Goal: Transaction & Acquisition: Download file/media

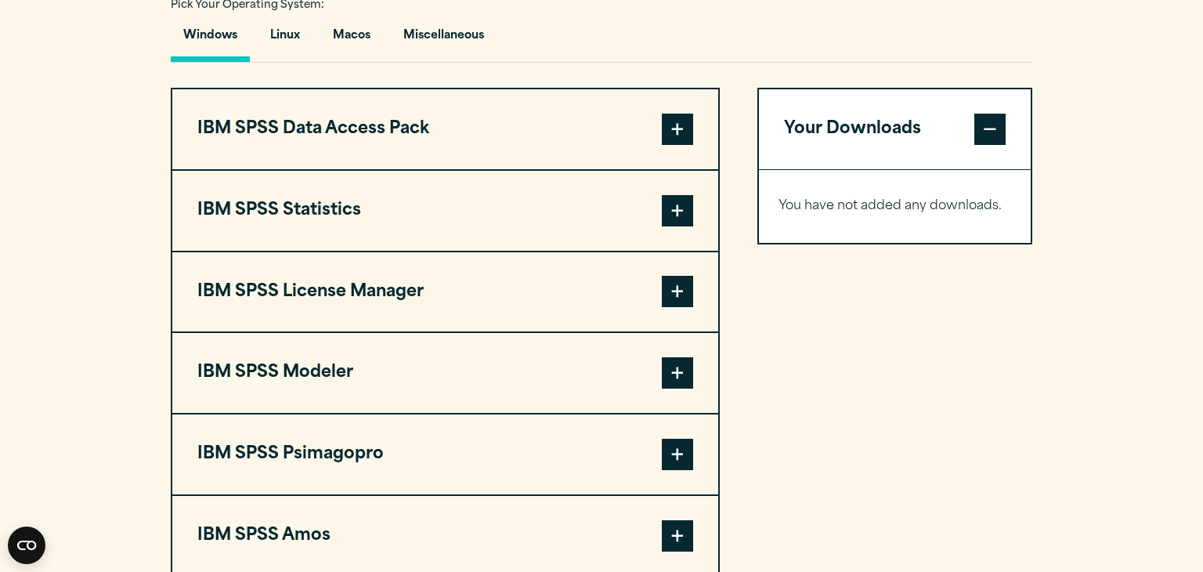
scroll to position [1194, 0]
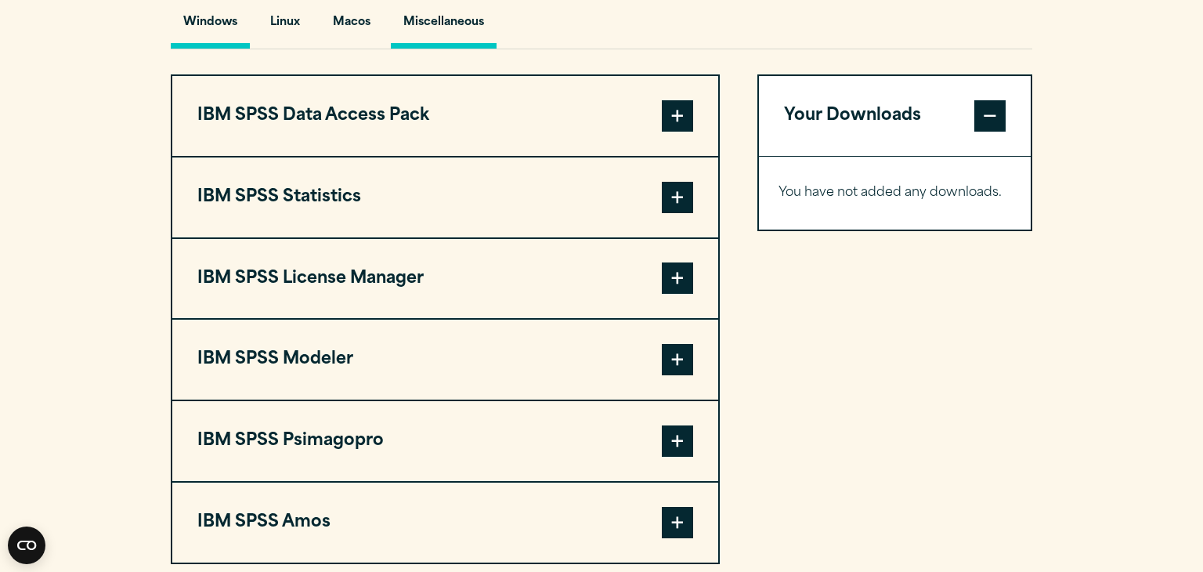
click at [440, 23] on button "Miscellaneous" at bounding box center [444, 26] width 106 height 45
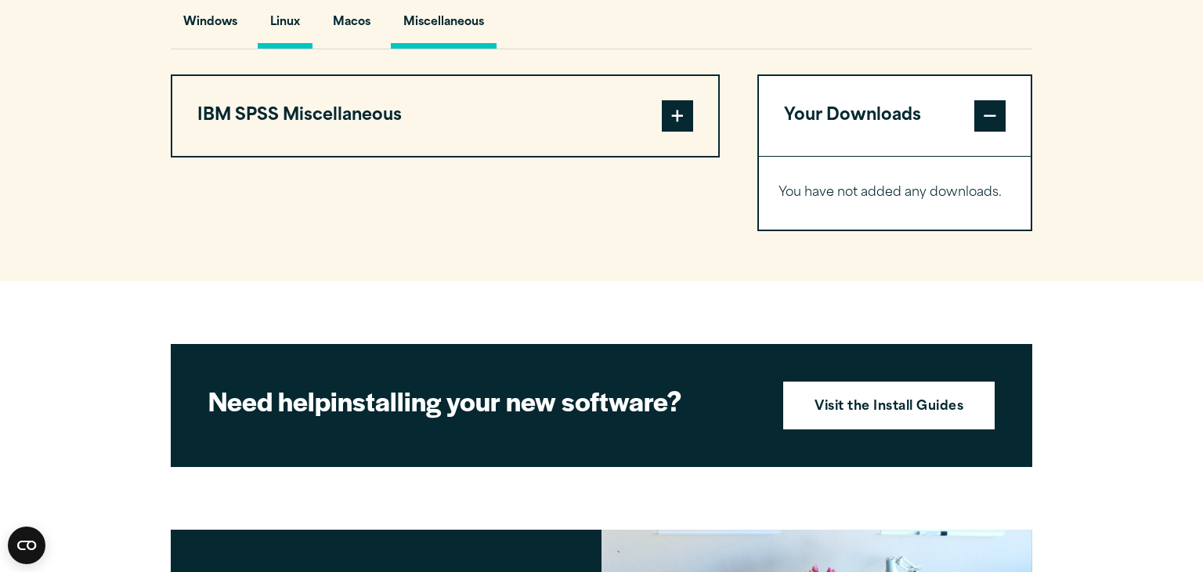
click at [276, 25] on button "Linux" at bounding box center [285, 26] width 55 height 45
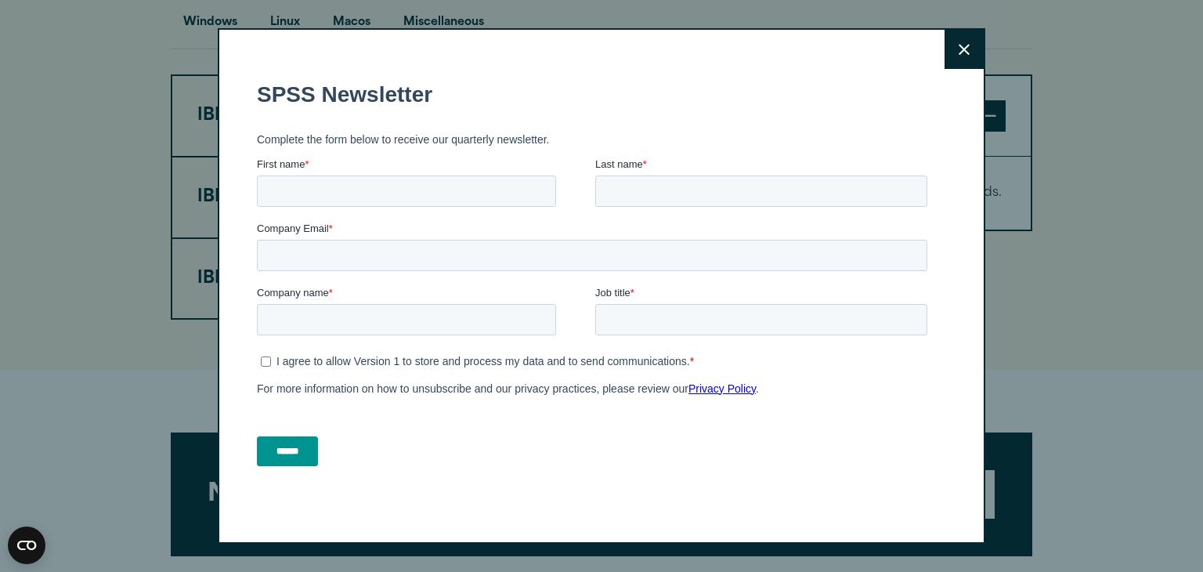
click at [972, 53] on button "Close" at bounding box center [963, 49] width 39 height 39
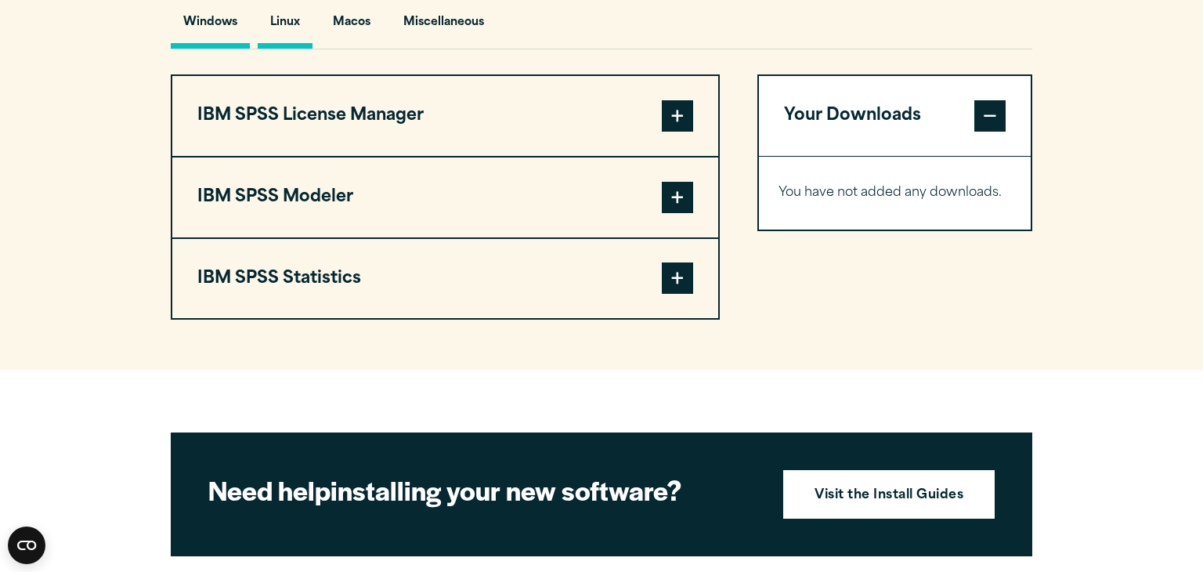
click at [198, 22] on button "Windows" at bounding box center [210, 26] width 79 height 45
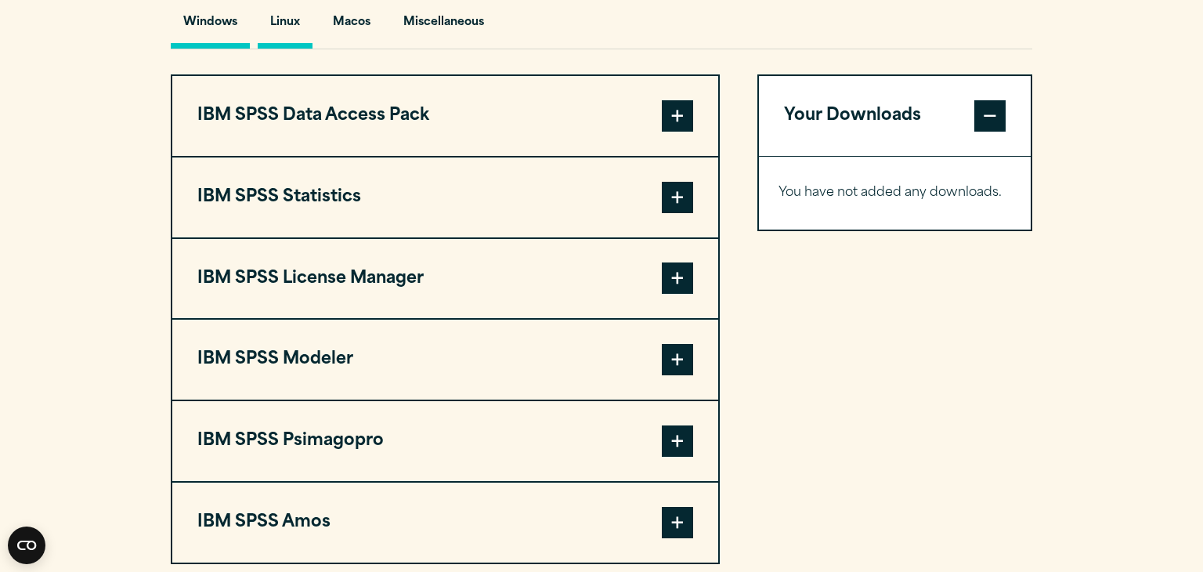
click at [298, 27] on button "Linux" at bounding box center [285, 26] width 55 height 45
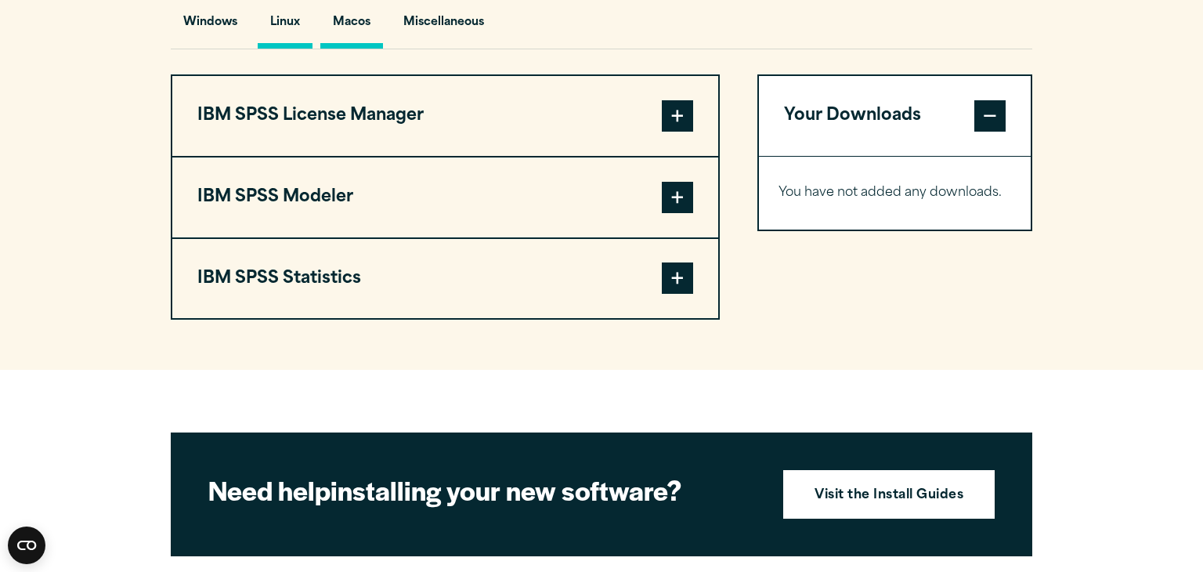
click at [341, 20] on button "Macos" at bounding box center [351, 26] width 63 height 45
click at [431, 16] on button "Miscellaneous" at bounding box center [444, 26] width 106 height 45
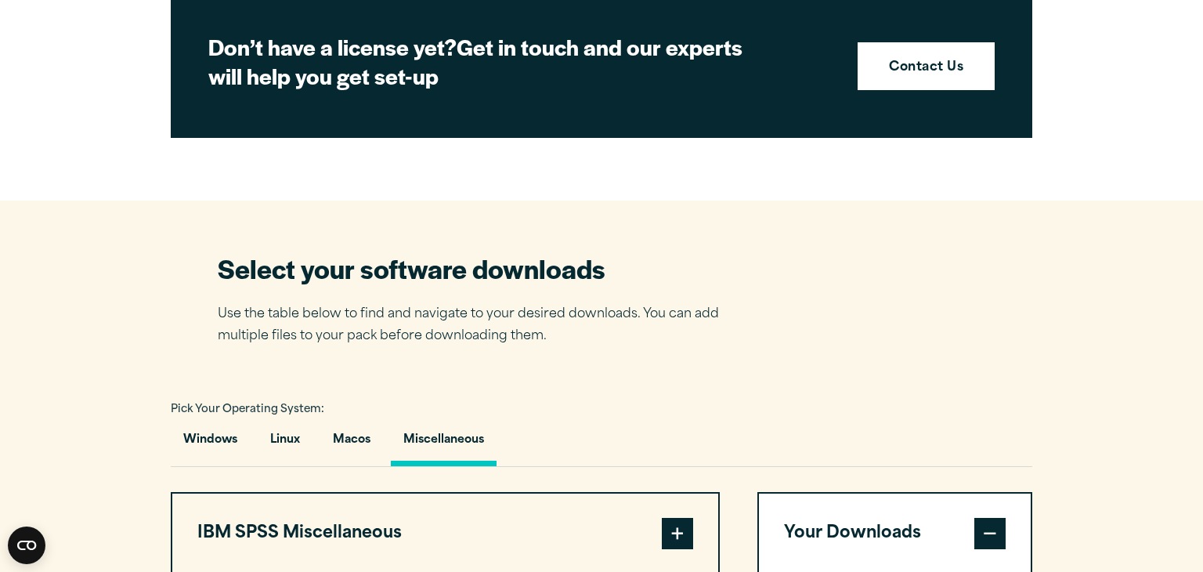
scroll to position [933, 0]
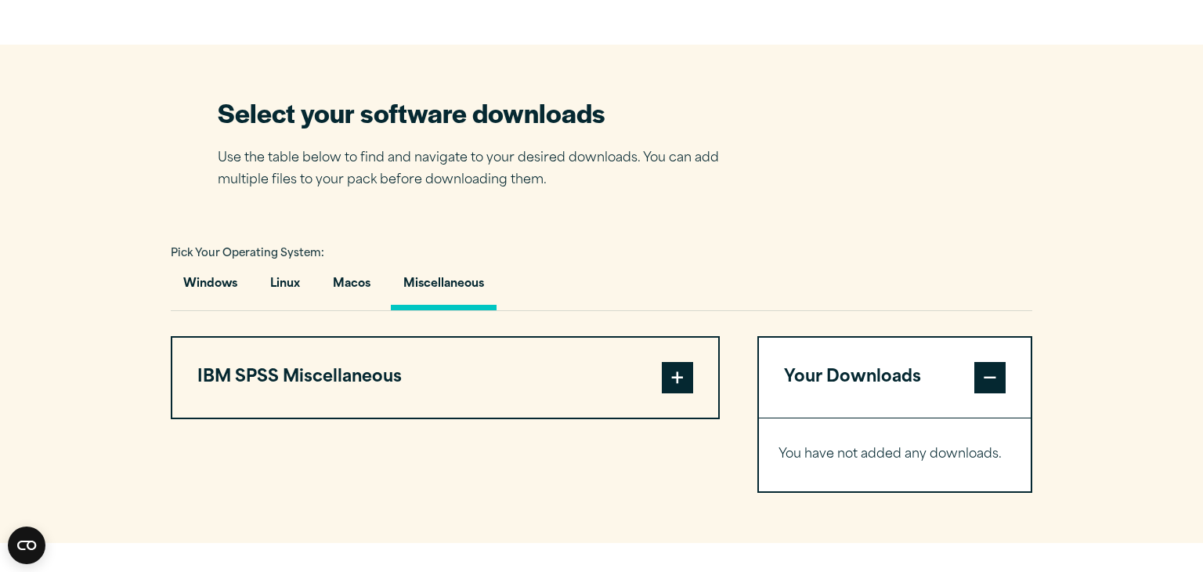
click at [738, 392] on div "IBM SPSS Data Access Pack Version 8 Plugin 32 & 64 Bit Data Access Pack 8.0.zip…" at bounding box center [601, 414] width 861 height 157
click at [702, 381] on button "IBM SPSS Miscellaneous" at bounding box center [445, 378] width 546 height 80
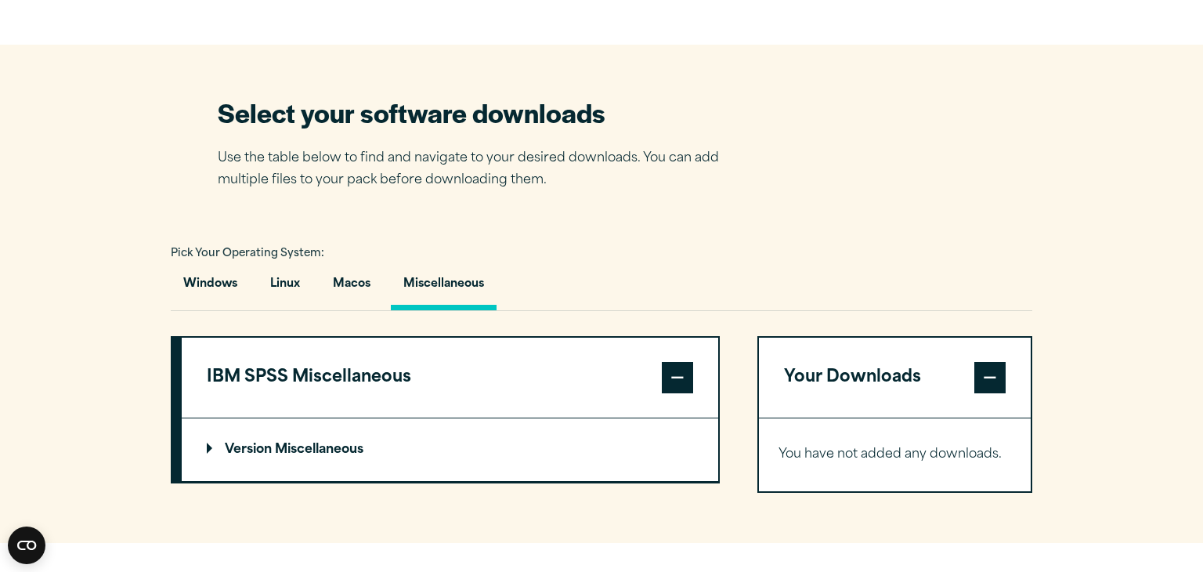
click at [258, 443] on p "Version Miscellaneous" at bounding box center [285, 449] width 157 height 13
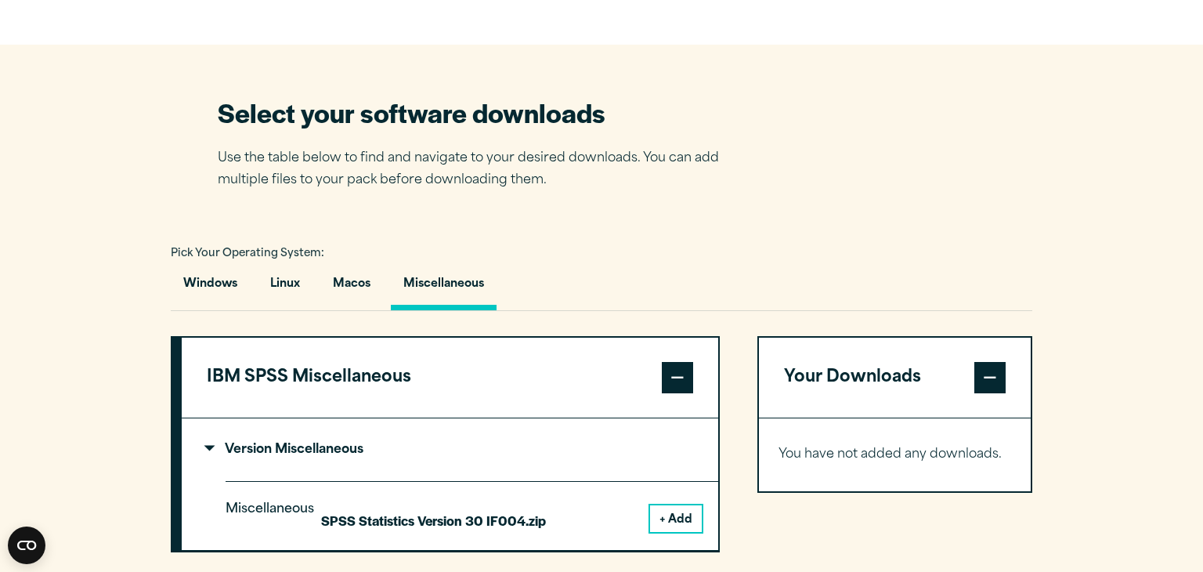
click at [677, 525] on button "+ Add" at bounding box center [676, 518] width 52 height 27
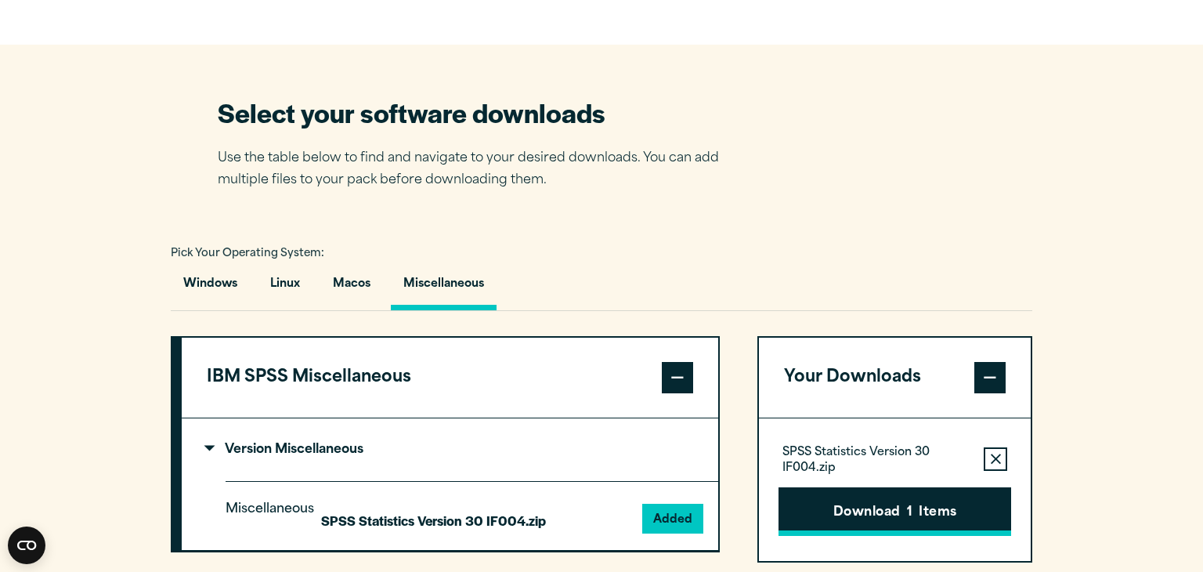
click at [840, 507] on button "Download 1 Items" at bounding box center [894, 511] width 233 height 49
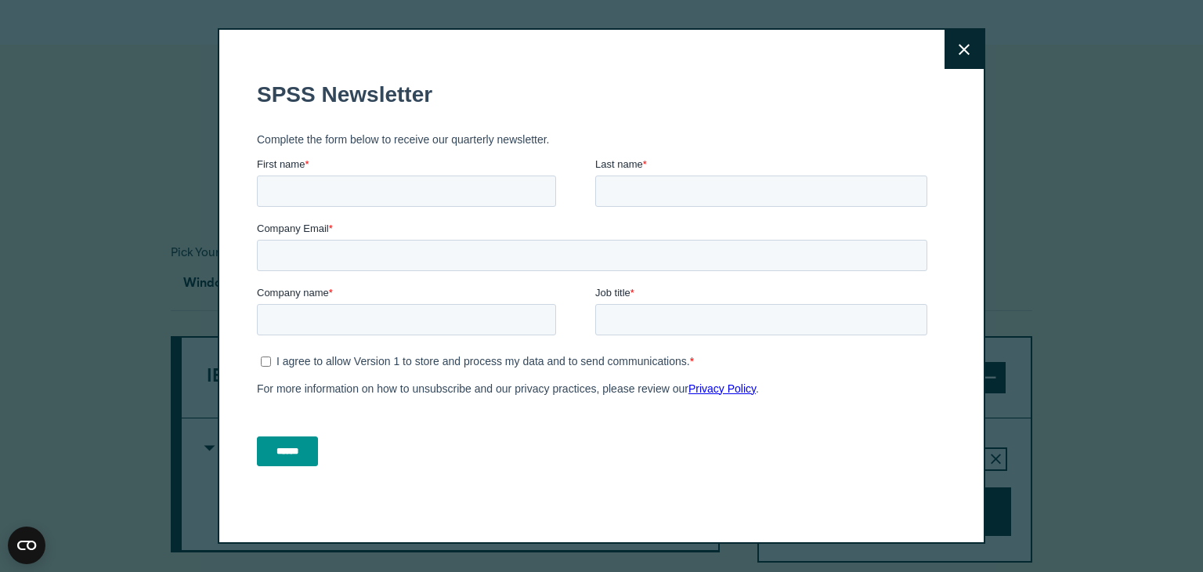
click at [968, 41] on button "Close" at bounding box center [963, 49] width 39 height 39
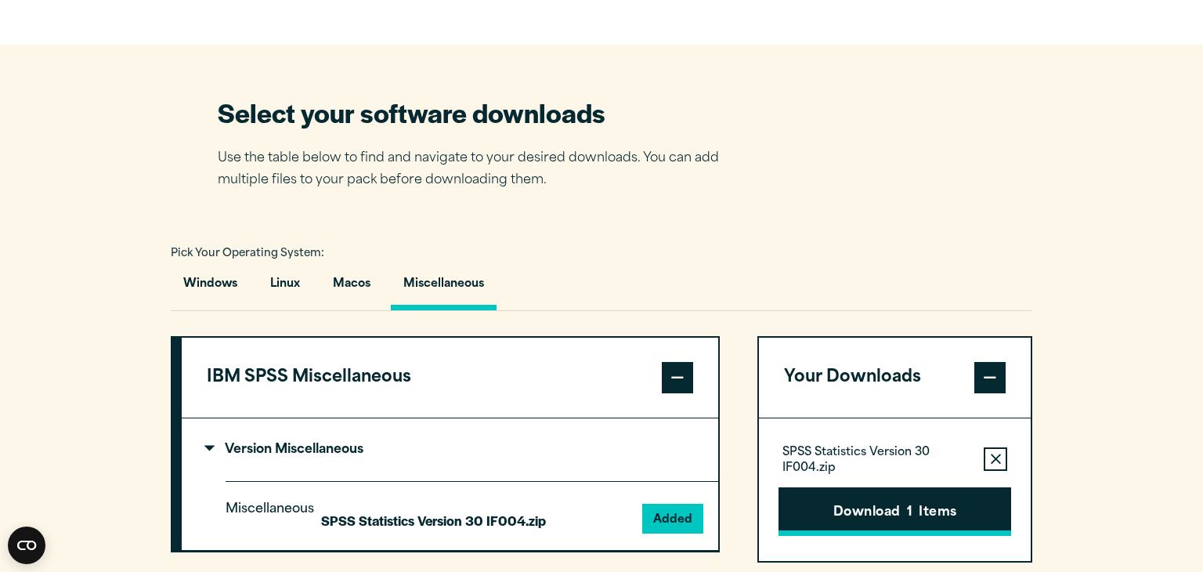
click at [826, 511] on button "Download 1 Items" at bounding box center [894, 511] width 233 height 49
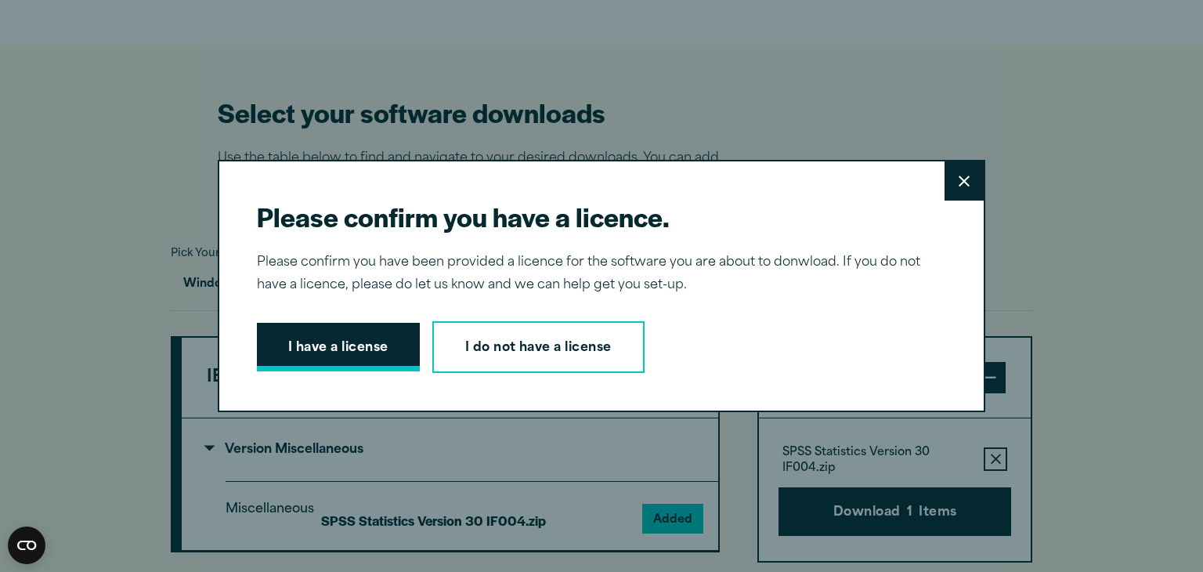
click at [319, 341] on button "I have a license" at bounding box center [338, 347] width 163 height 49
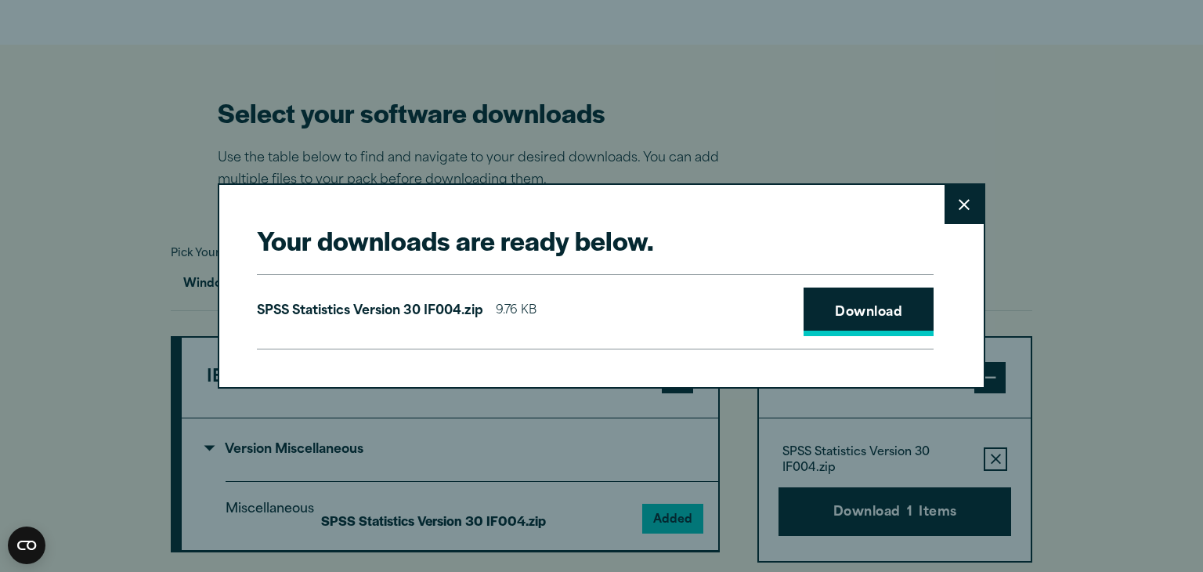
click at [850, 294] on link "Download" at bounding box center [868, 311] width 130 height 49
click at [966, 208] on icon at bounding box center [963, 205] width 11 height 12
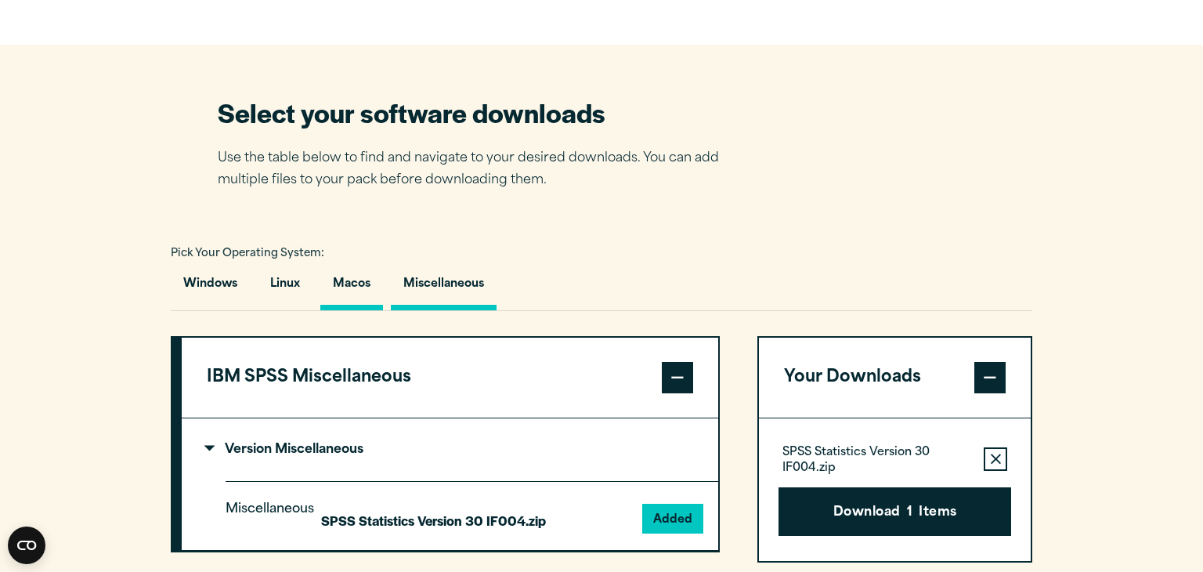
click at [341, 275] on button "Macos" at bounding box center [351, 287] width 63 height 45
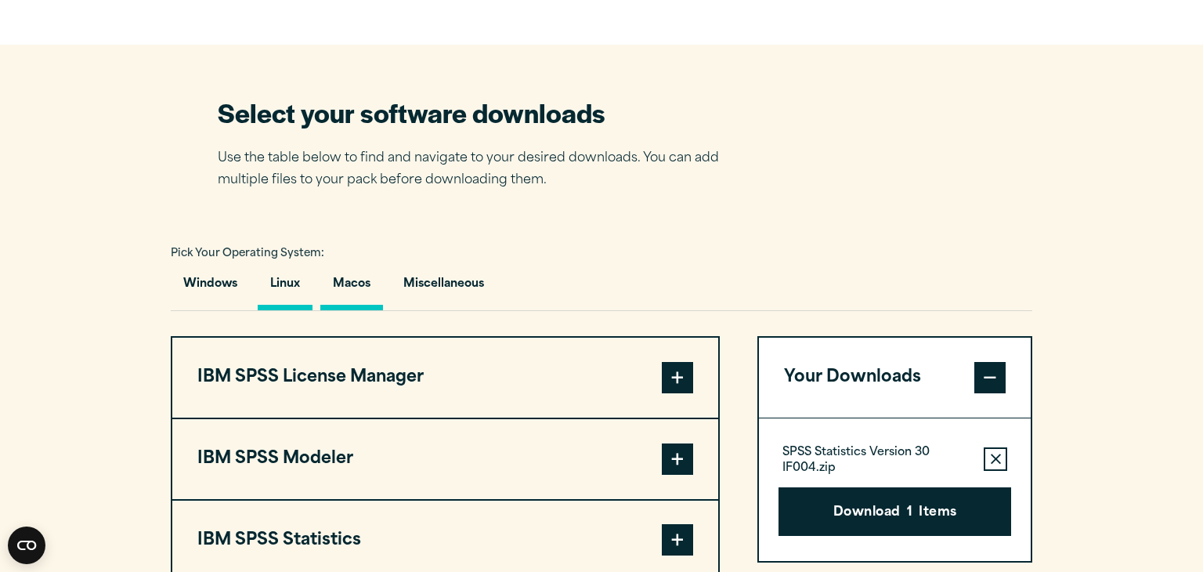
click at [276, 284] on button "Linux" at bounding box center [285, 287] width 55 height 45
click at [675, 536] on span at bounding box center [677, 539] width 31 height 31
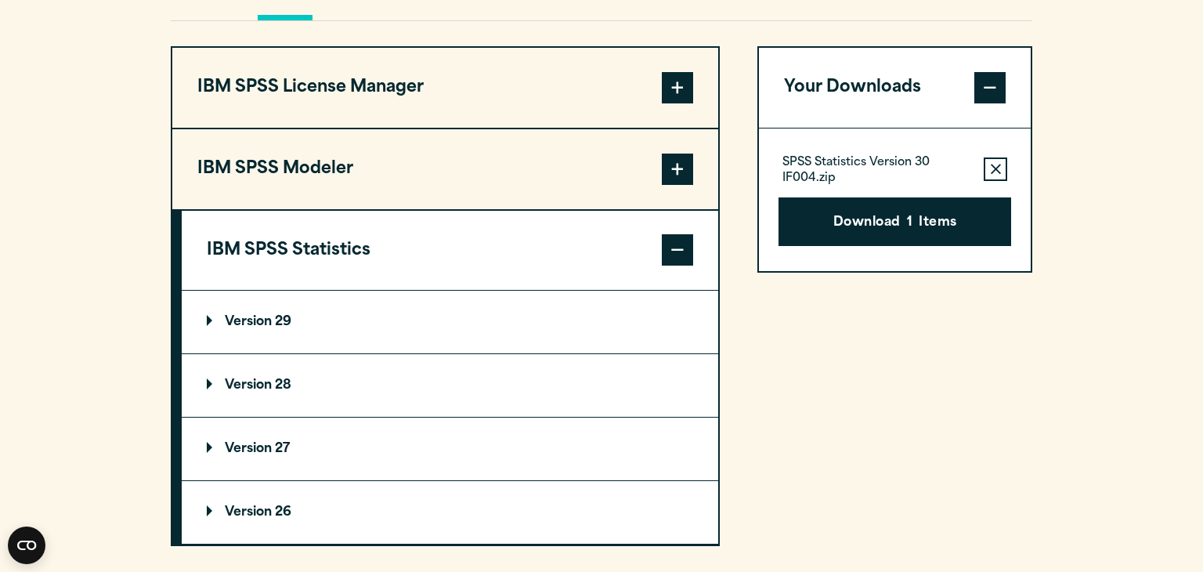
scroll to position [1226, 0]
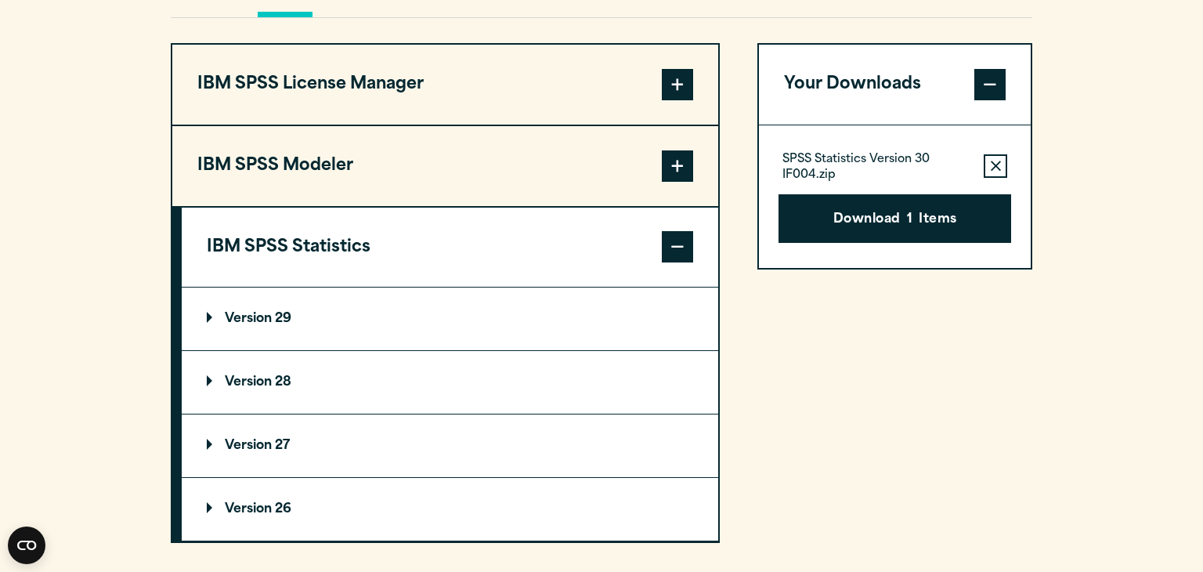
click at [259, 314] on p "Version 29" at bounding box center [249, 318] width 85 height 13
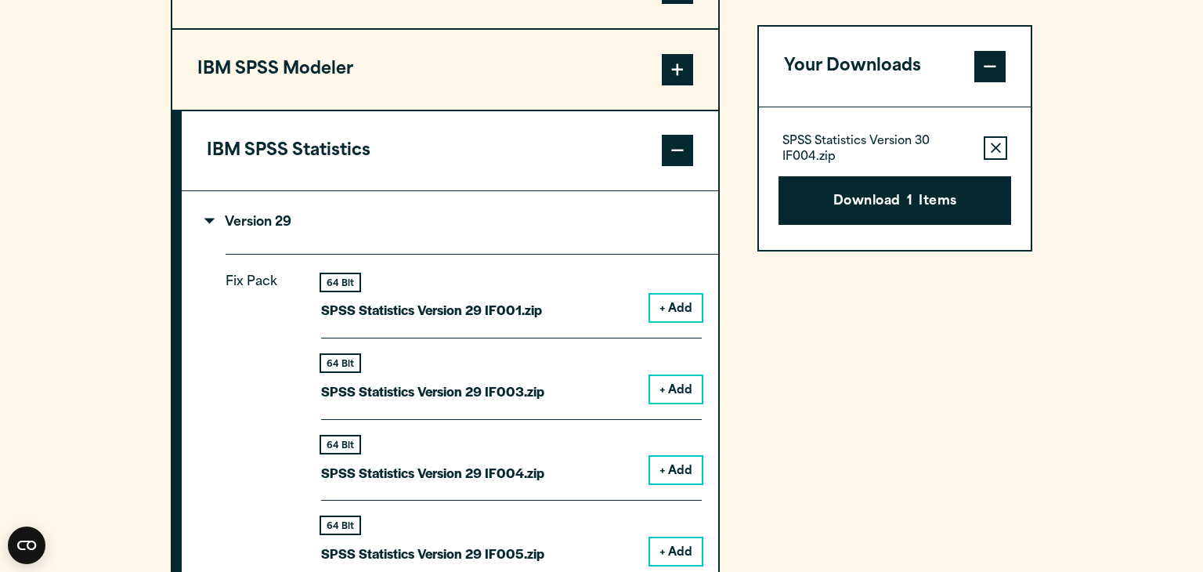
scroll to position [1268, 0]
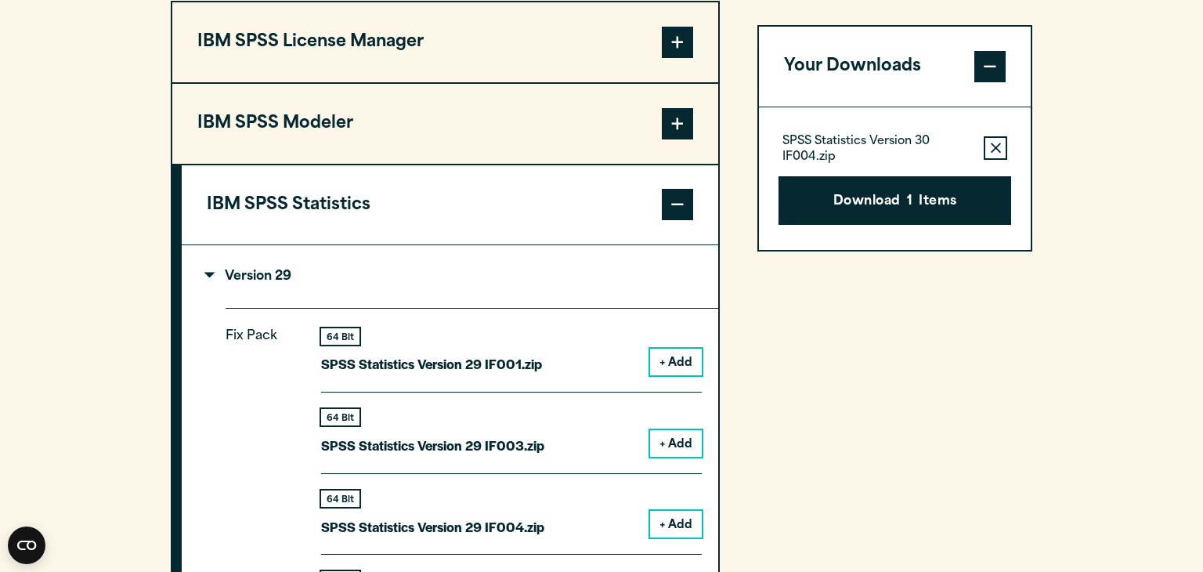
click at [654, 362] on button "+ Add" at bounding box center [676, 361] width 52 height 27
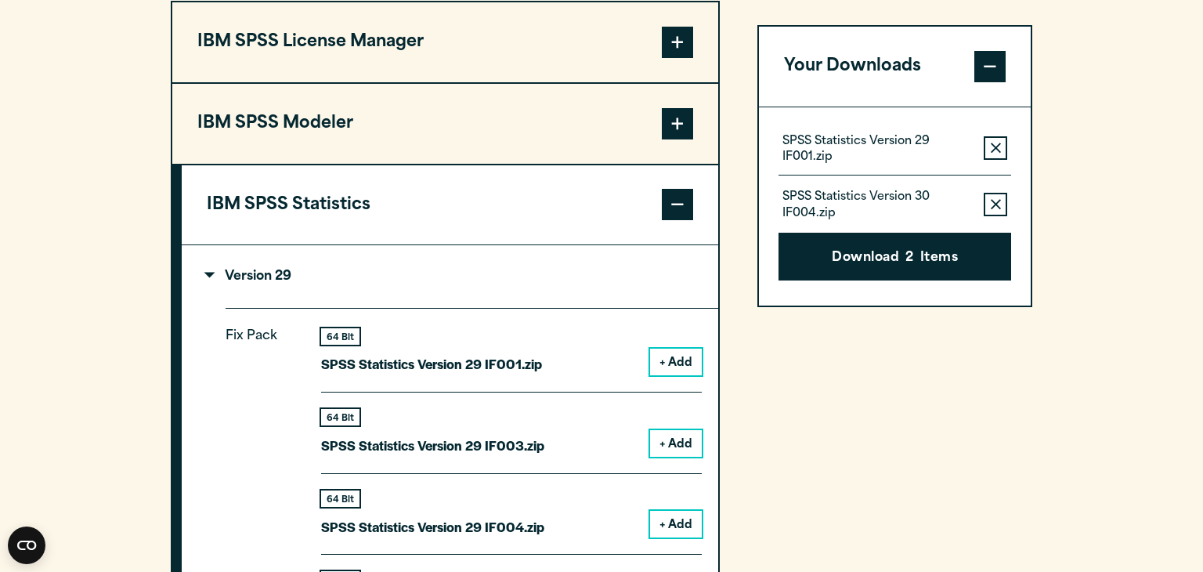
click at [1001, 204] on button "Remove this item from your software download list" at bounding box center [995, 204] width 23 height 23
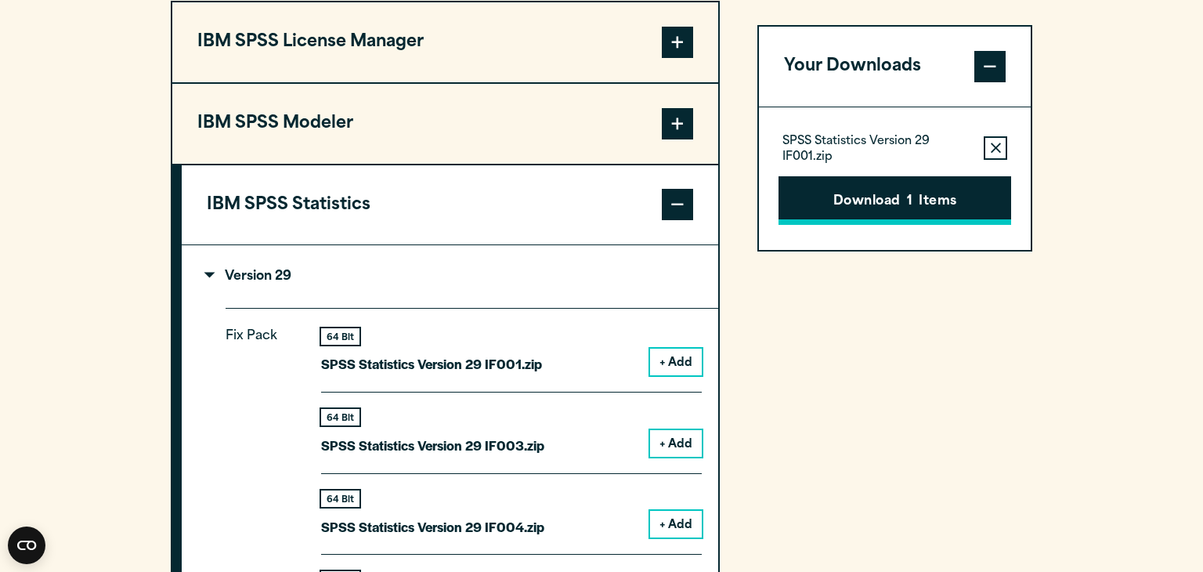
click at [942, 205] on button "Download 1 Items" at bounding box center [894, 200] width 233 height 49
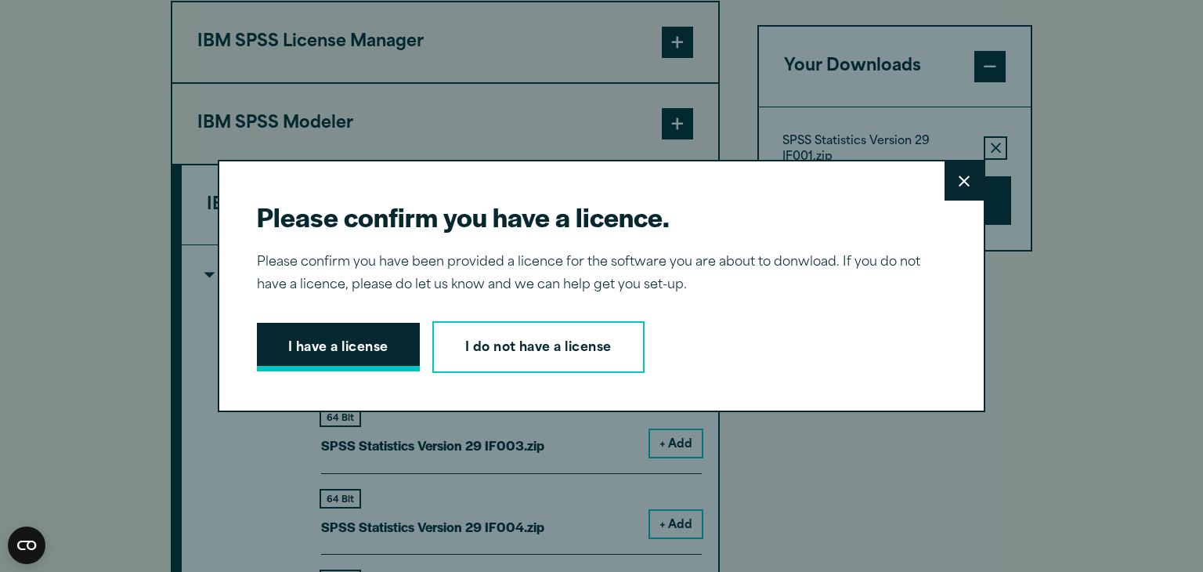
click at [320, 359] on button "I have a license" at bounding box center [338, 347] width 163 height 49
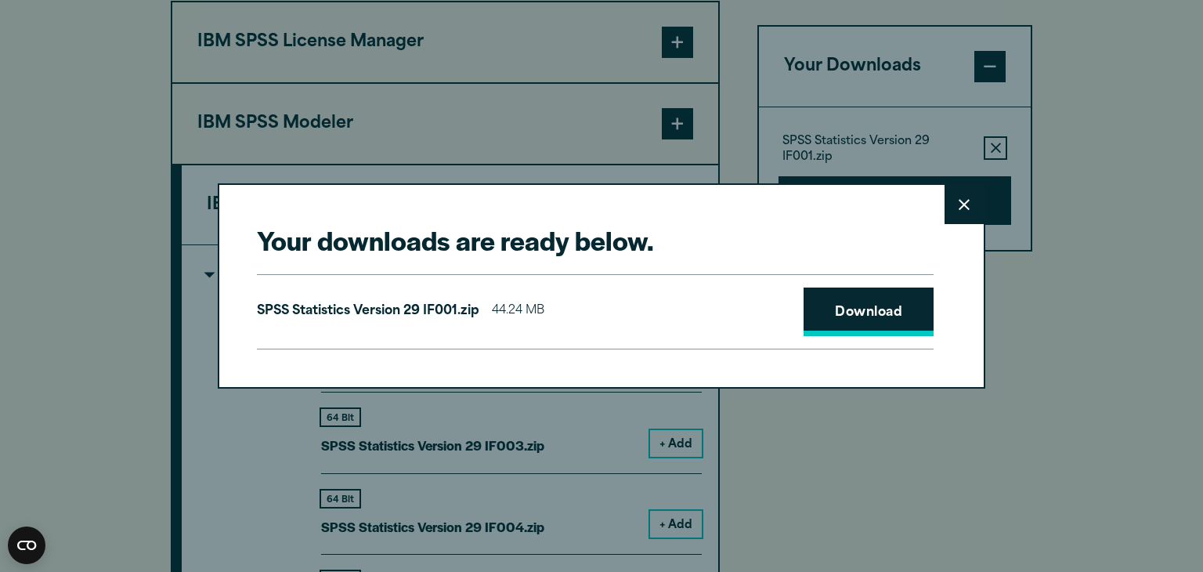
click at [810, 300] on link "Download" at bounding box center [868, 311] width 130 height 49
click at [969, 190] on button "Close" at bounding box center [963, 204] width 39 height 39
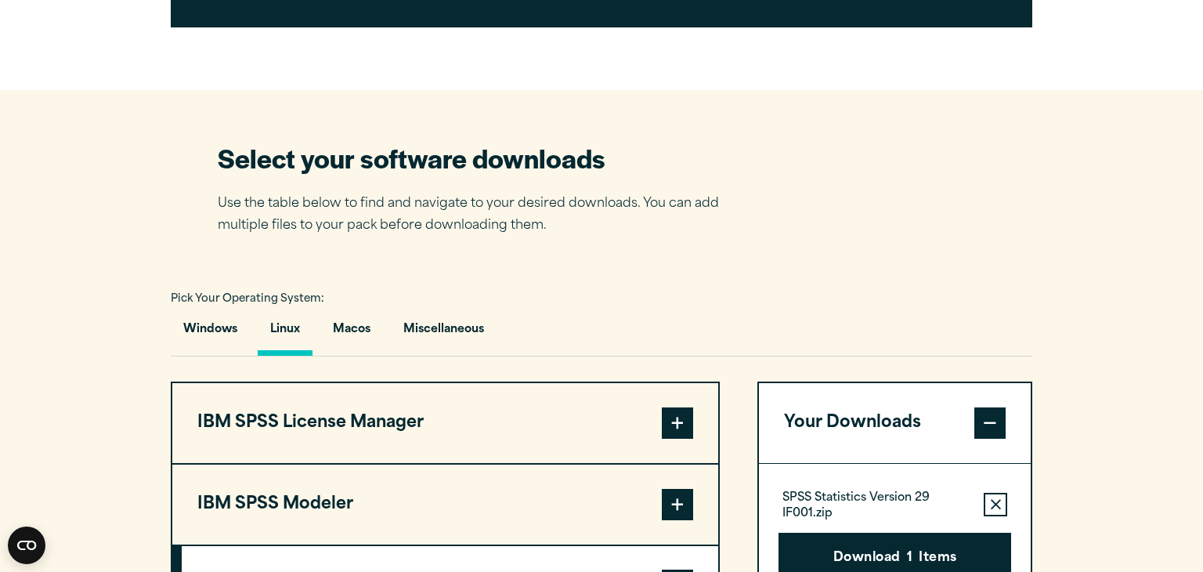
scroll to position [875, 0]
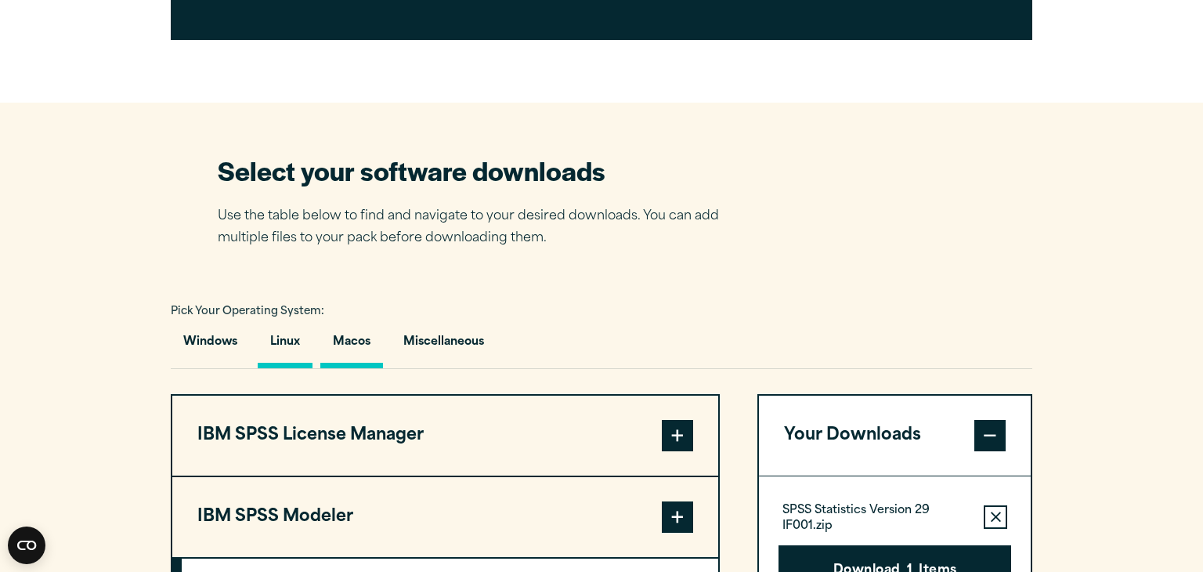
click at [345, 352] on button "Macos" at bounding box center [351, 345] width 63 height 45
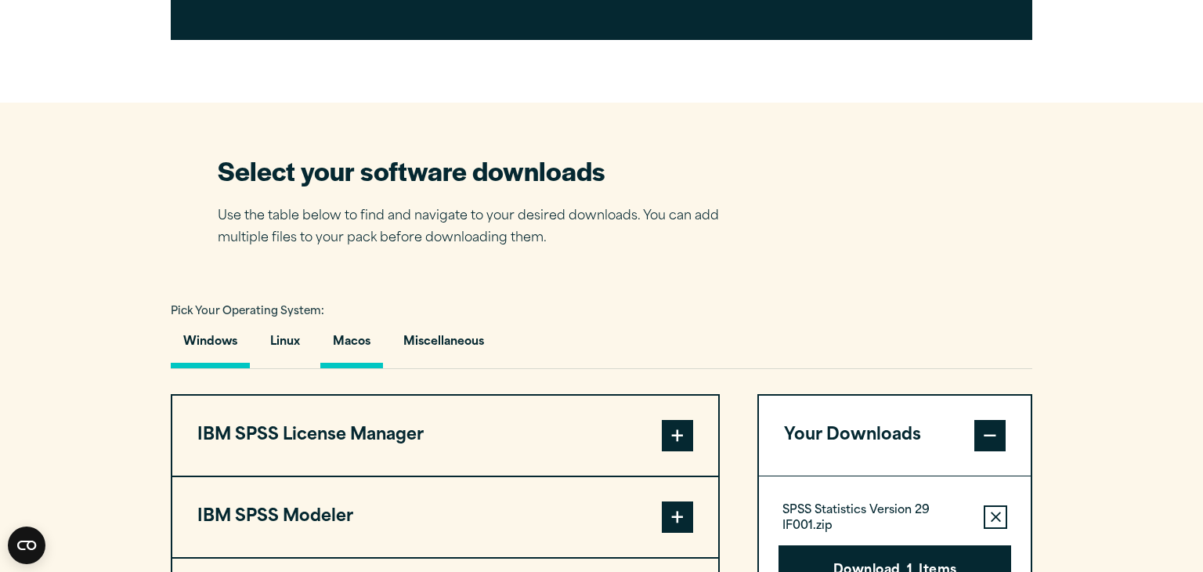
click at [208, 343] on button "Windows" at bounding box center [210, 345] width 79 height 45
click at [675, 532] on button "IBM SPSS Statistics" at bounding box center [445, 517] width 546 height 80
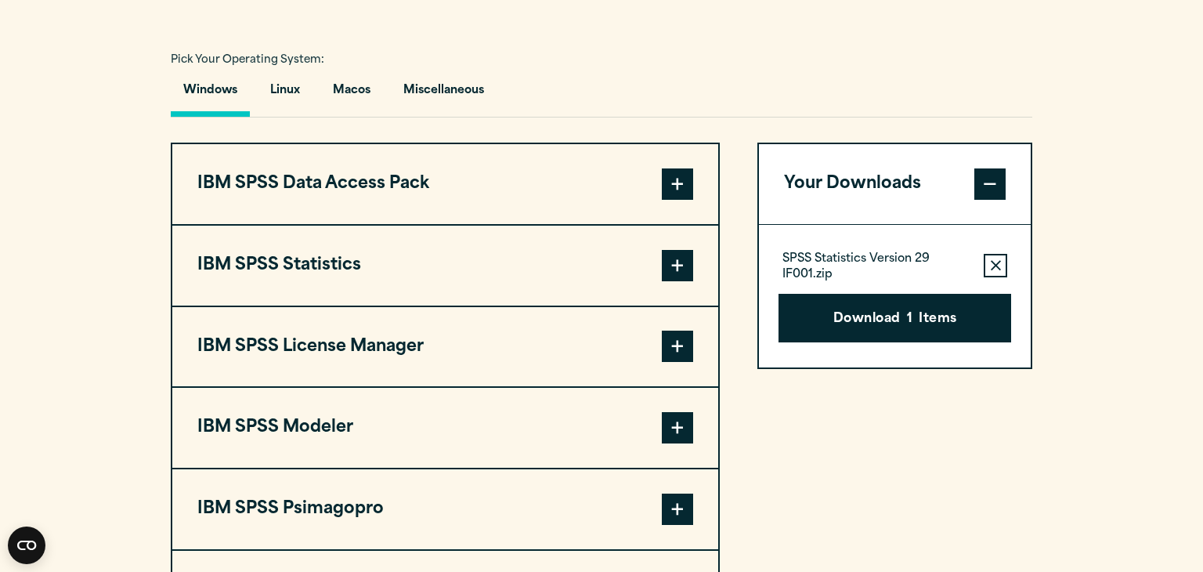
scroll to position [1128, 0]
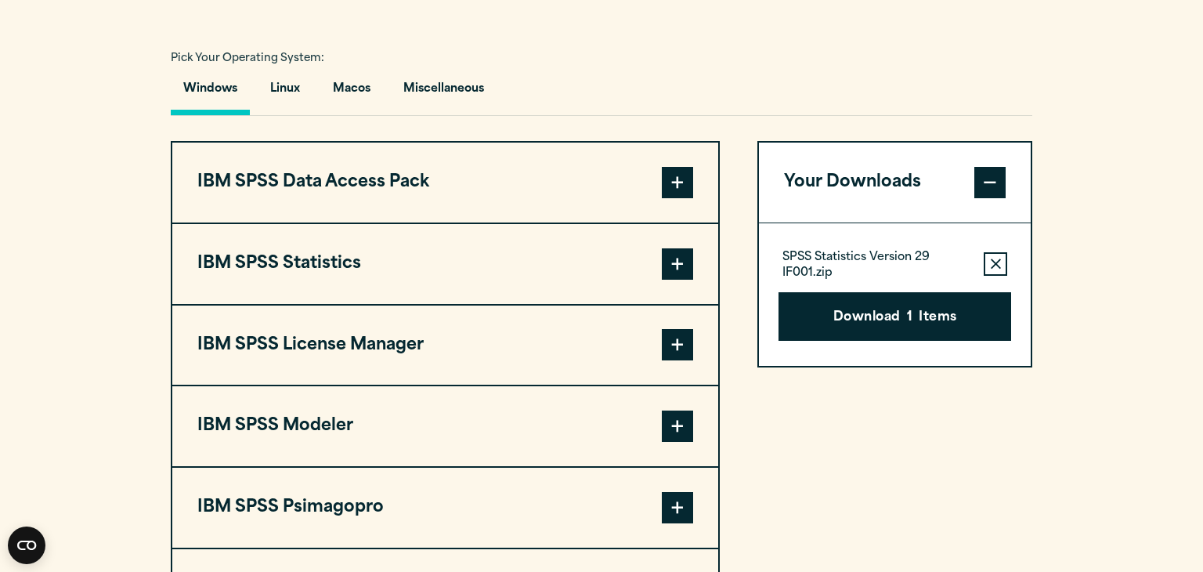
click at [672, 250] on span at bounding box center [677, 263] width 31 height 31
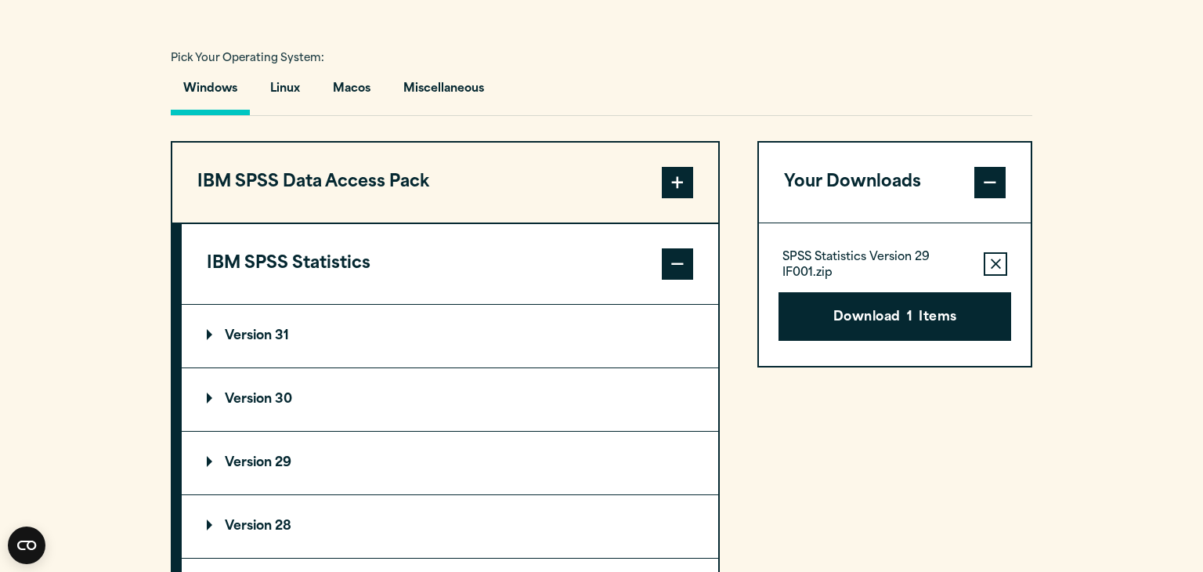
click at [215, 473] on summary "Version 29" at bounding box center [450, 462] width 536 height 63
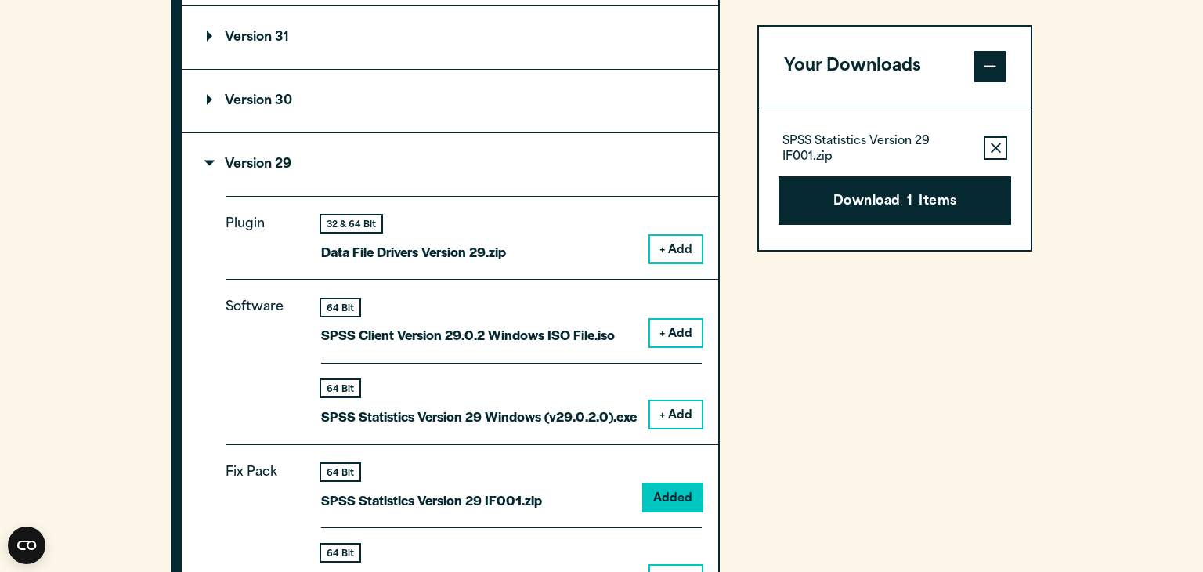
scroll to position [1441, 0]
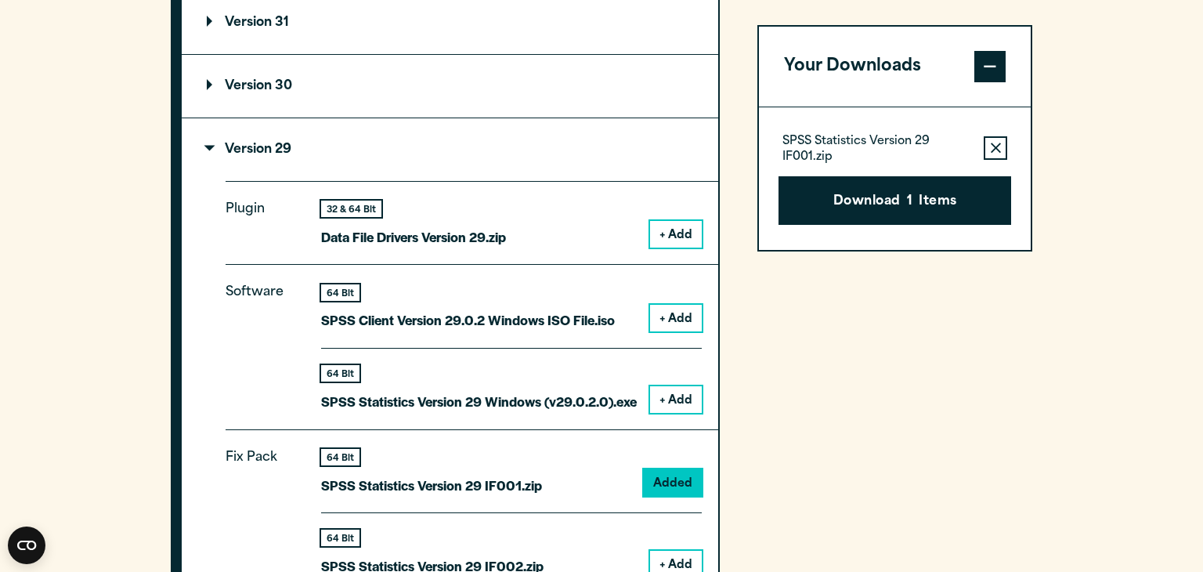
click at [677, 401] on button "+ Add" at bounding box center [676, 399] width 52 height 27
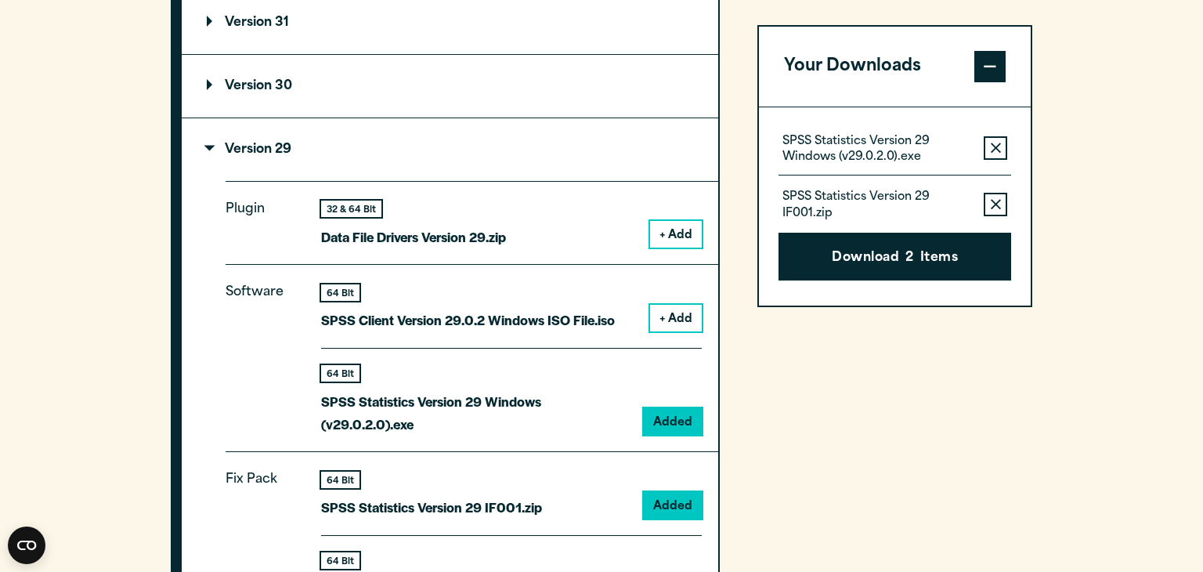
click at [989, 216] on div "SPSS Statistics Version 29 IF001.zip Remove this item from your software downlo…" at bounding box center [894, 197] width 233 height 45
click at [991, 211] on button "Remove this item from your software download list" at bounding box center [995, 204] width 23 height 23
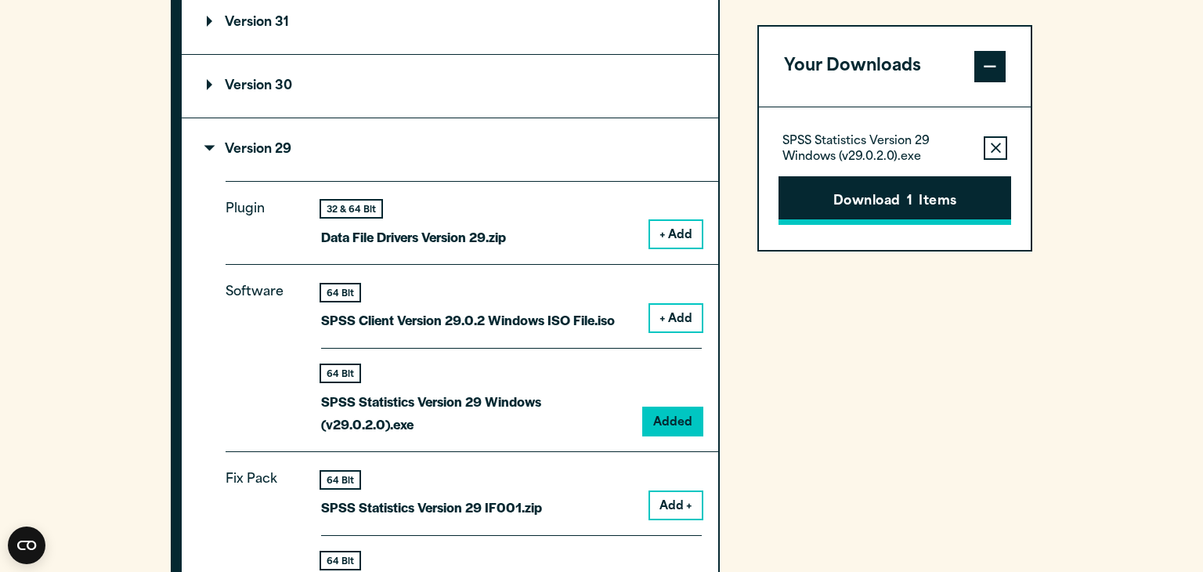
click at [871, 192] on button "Download 1 Items" at bounding box center [894, 200] width 233 height 49
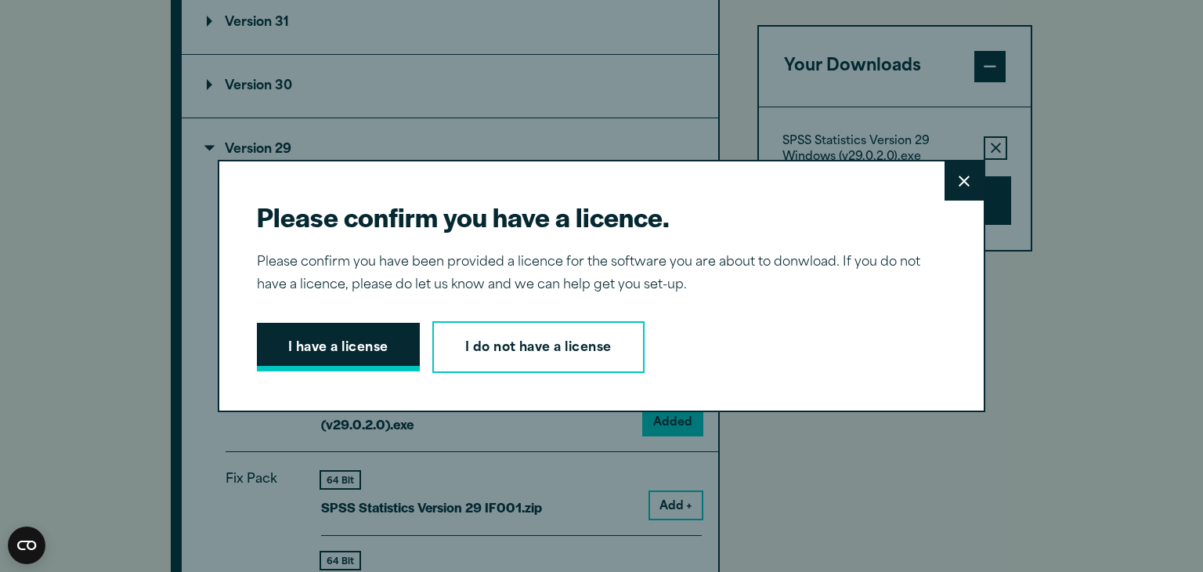
click at [292, 351] on button "I have a license" at bounding box center [338, 347] width 163 height 49
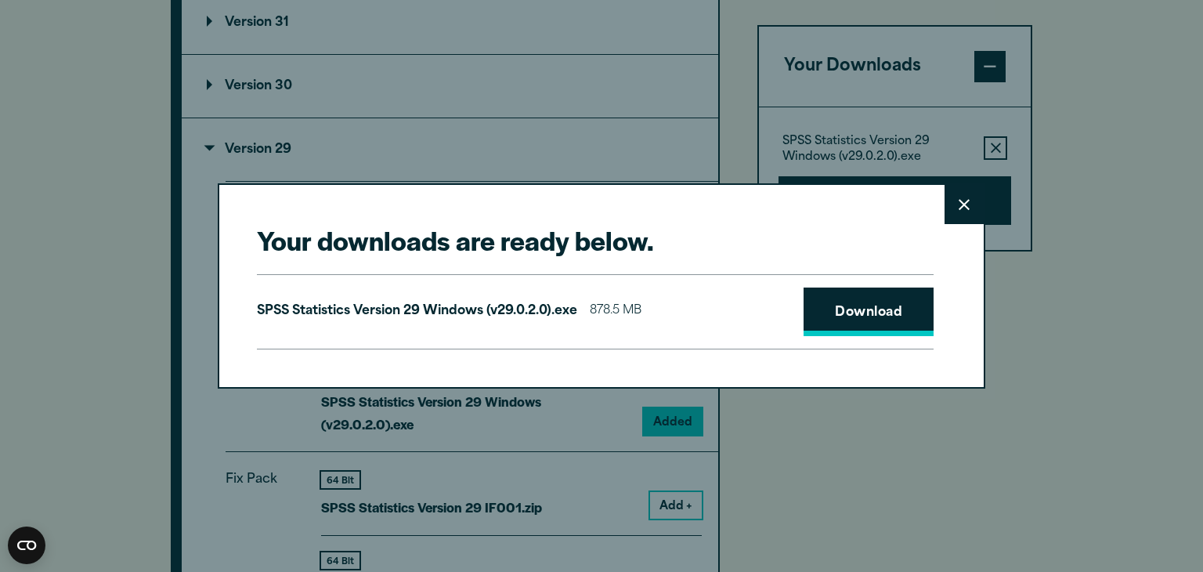
click at [835, 304] on link "Download" at bounding box center [868, 311] width 130 height 49
click at [956, 198] on button "Close" at bounding box center [963, 204] width 39 height 39
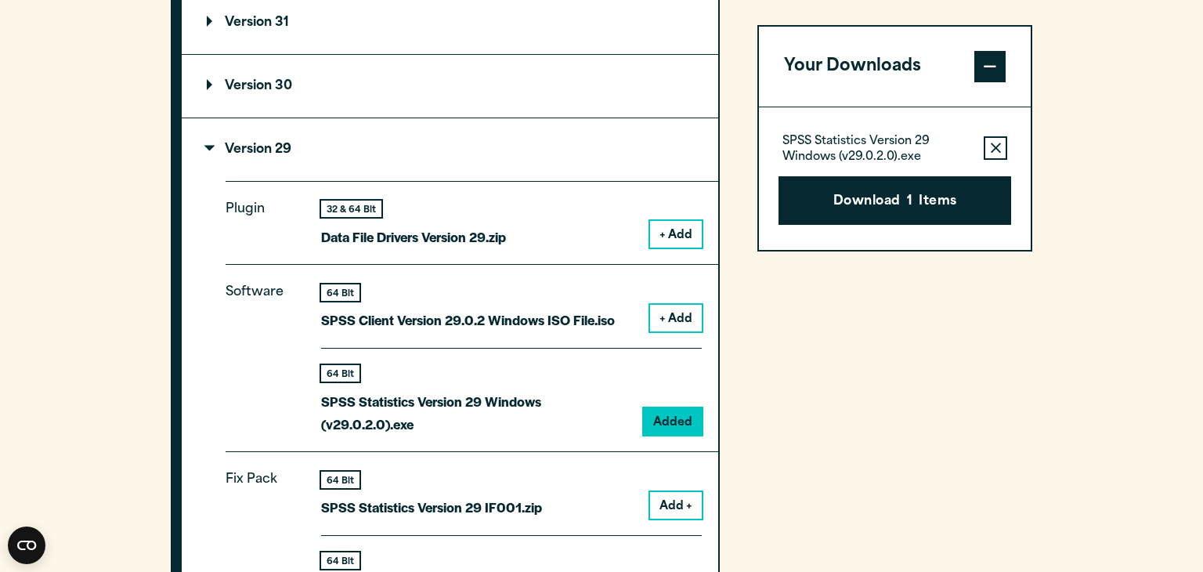
click at [992, 146] on icon "button" at bounding box center [996, 148] width 10 height 11
